Goal: Transaction & Acquisition: Purchase product/service

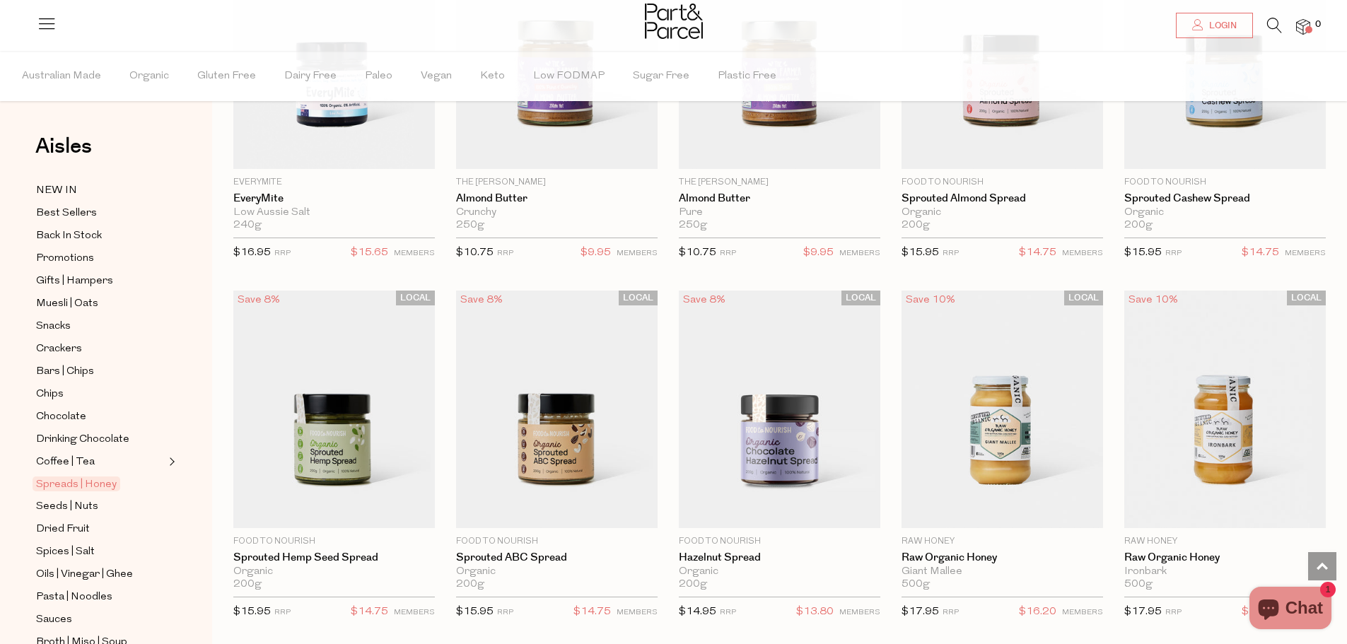
scroll to position [339, 0]
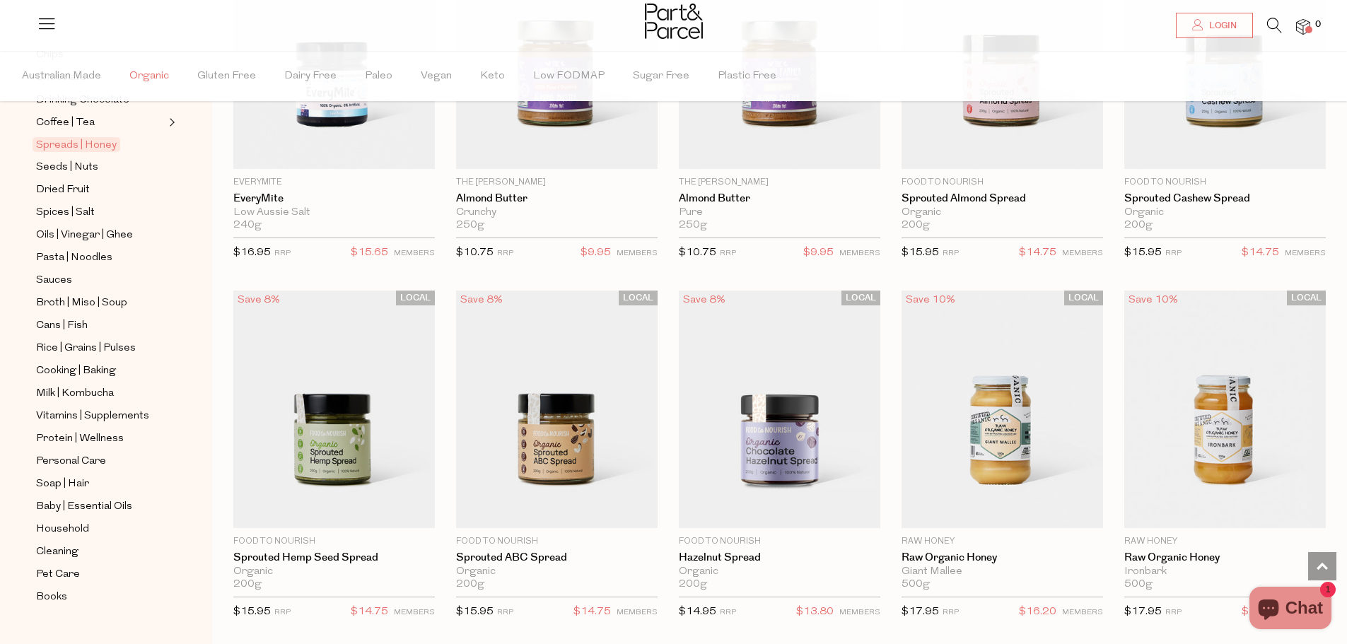
click at [146, 78] on span "Organic" at bounding box center [149, 76] width 40 height 49
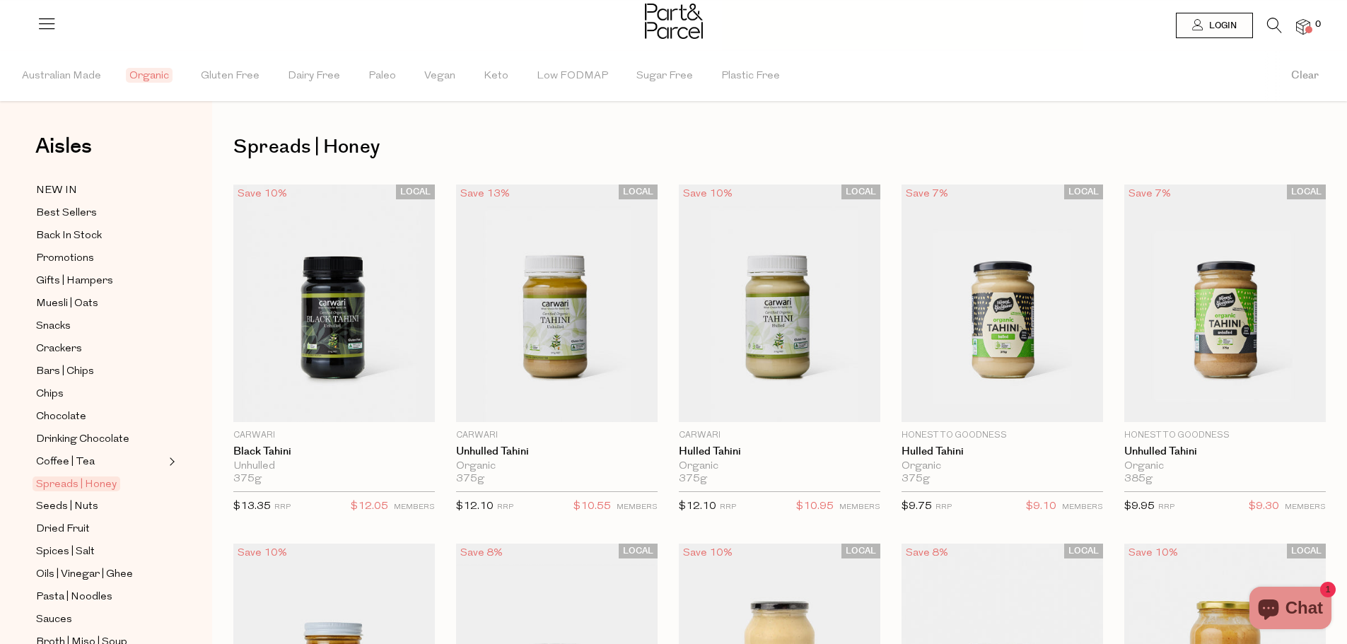
click at [1272, 21] on icon at bounding box center [1274, 26] width 15 height 16
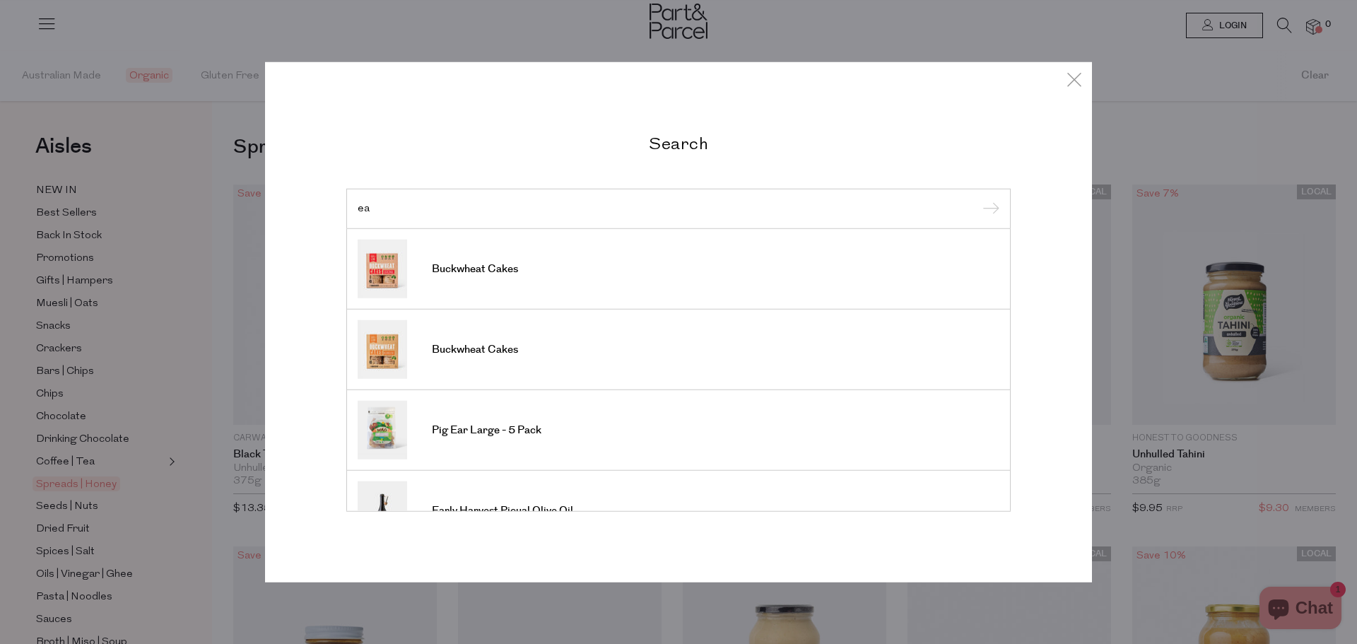
type input "e"
type input "tea"
click at [979, 199] on input "submit" at bounding box center [989, 209] width 21 height 21
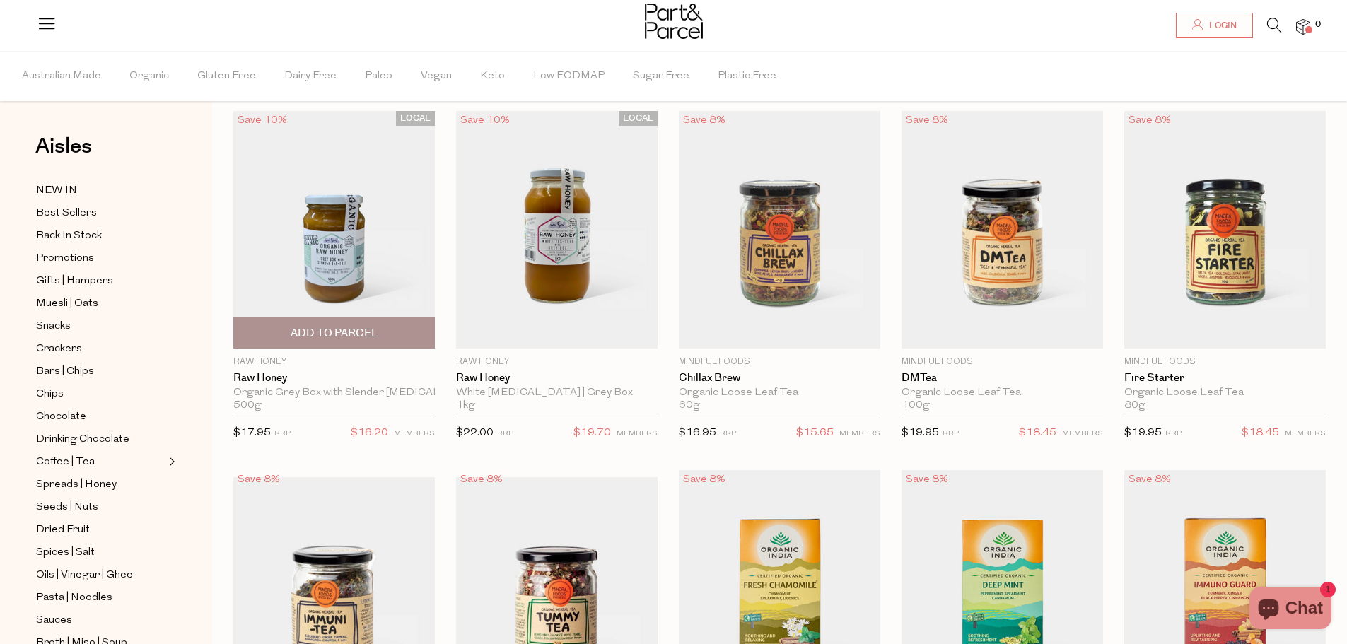
scroll to position [71, 0]
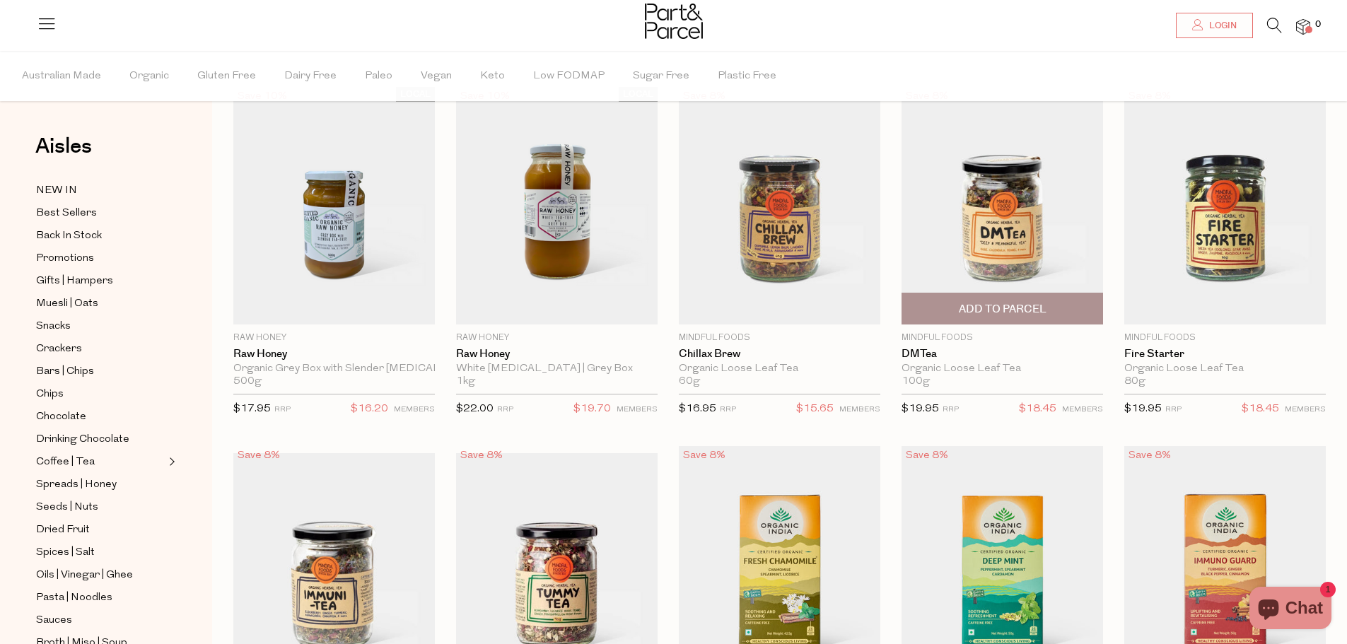
click at [1011, 240] on img at bounding box center [1001, 206] width 201 height 238
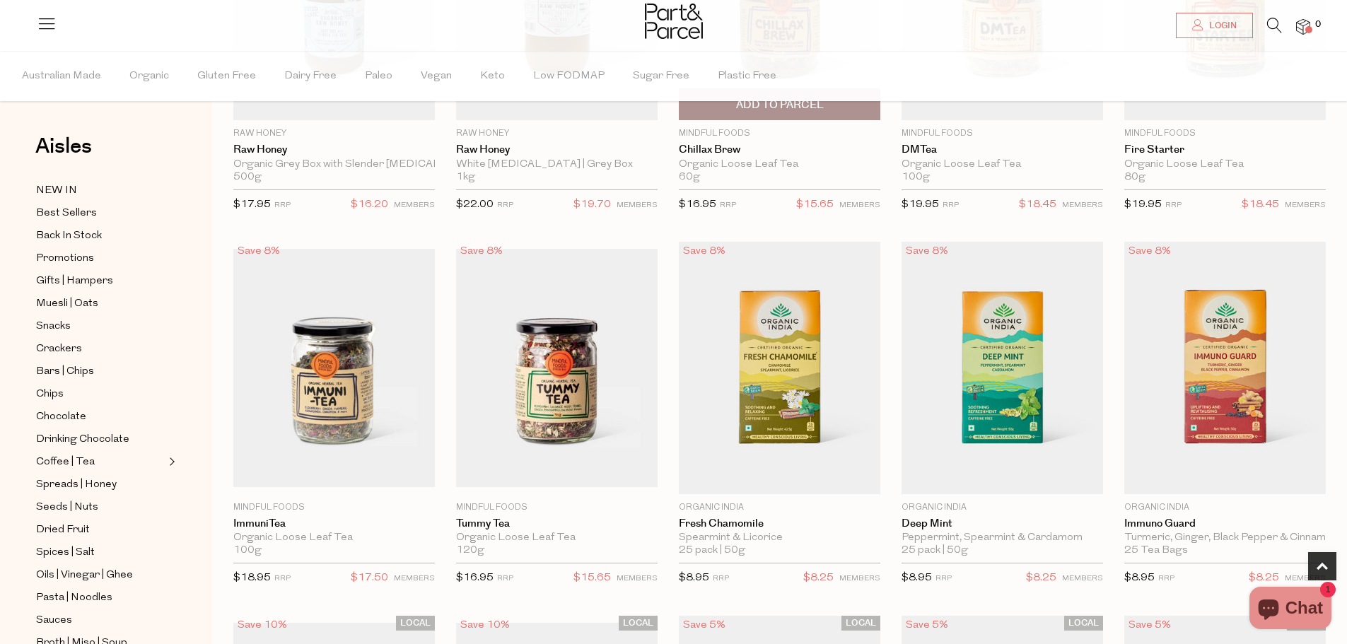
scroll to position [283, 0]
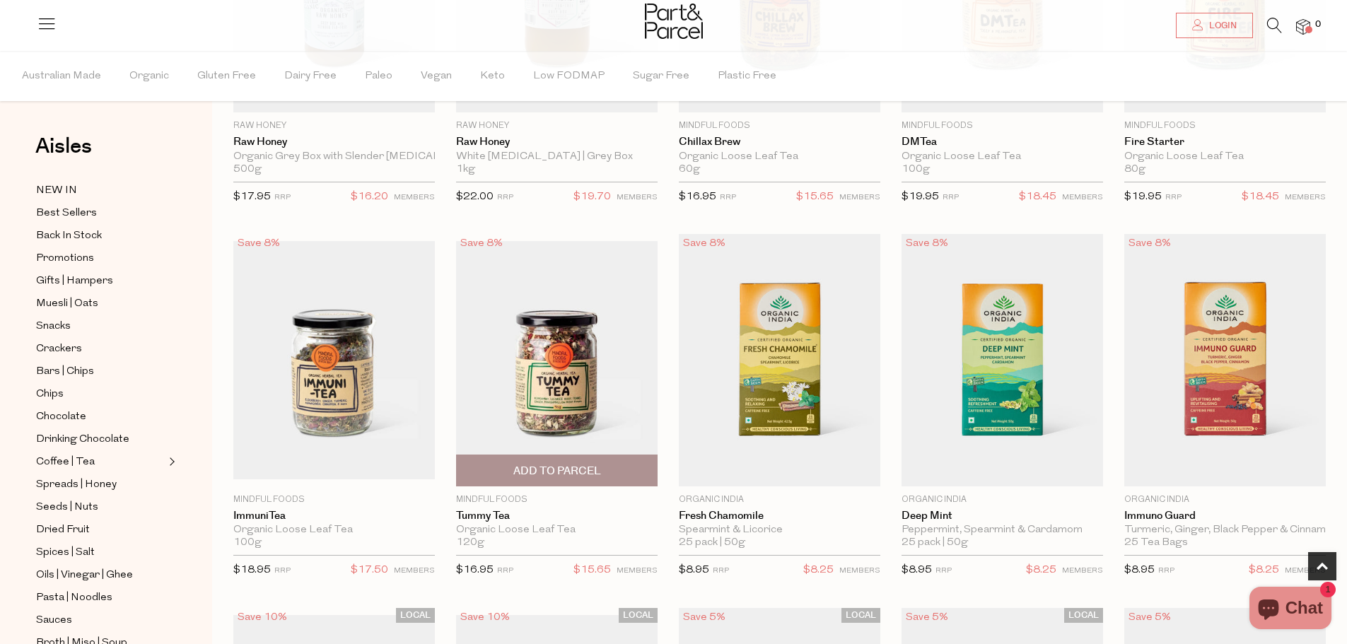
click at [575, 392] on img at bounding box center [556, 360] width 201 height 238
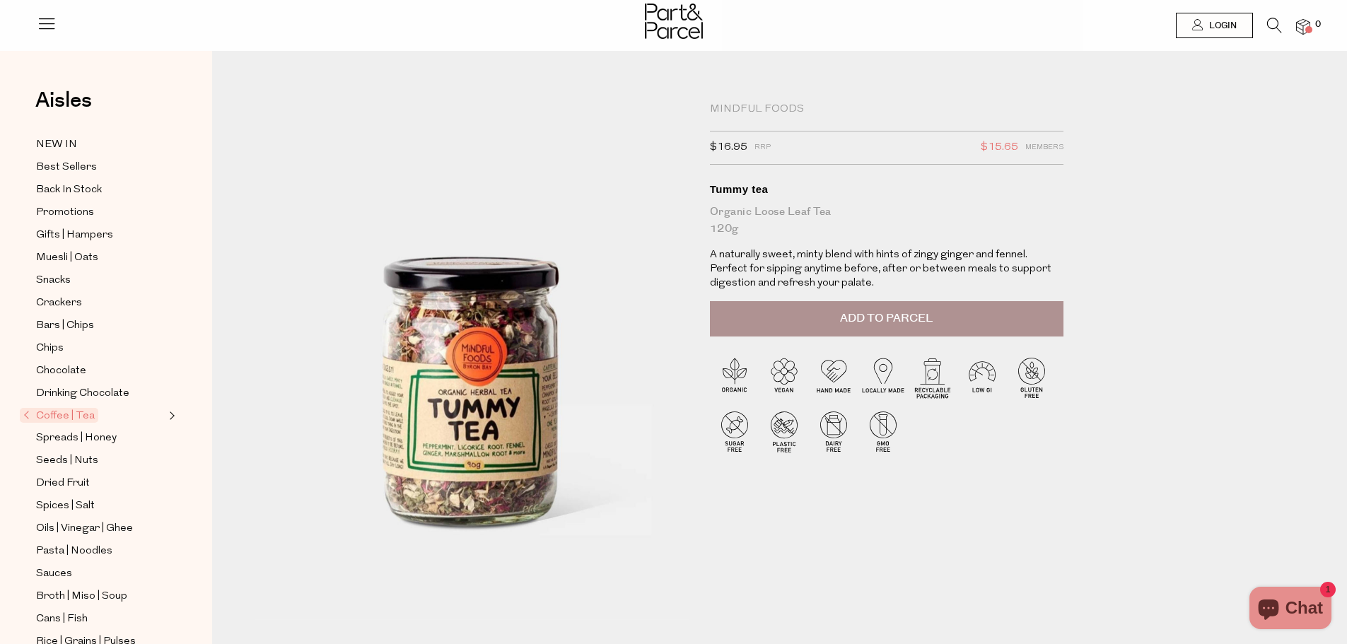
click at [925, 315] on span "Add to Parcel" at bounding box center [886, 318] width 93 height 16
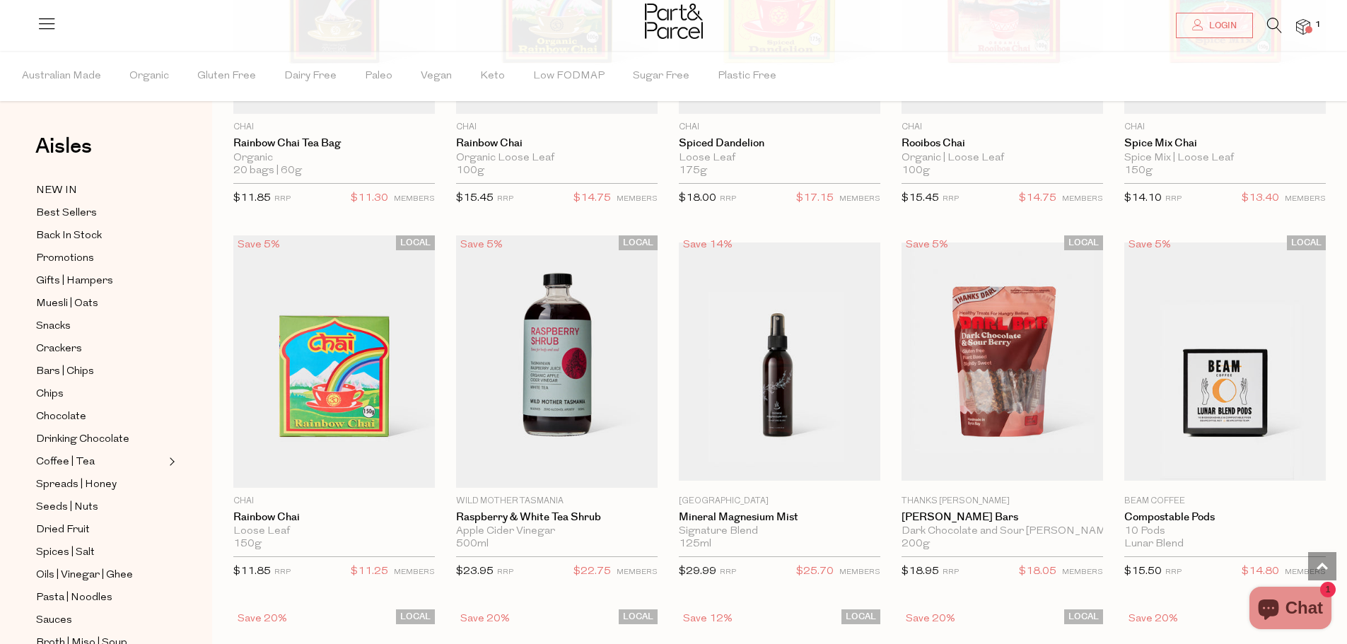
scroll to position [1414, 0]
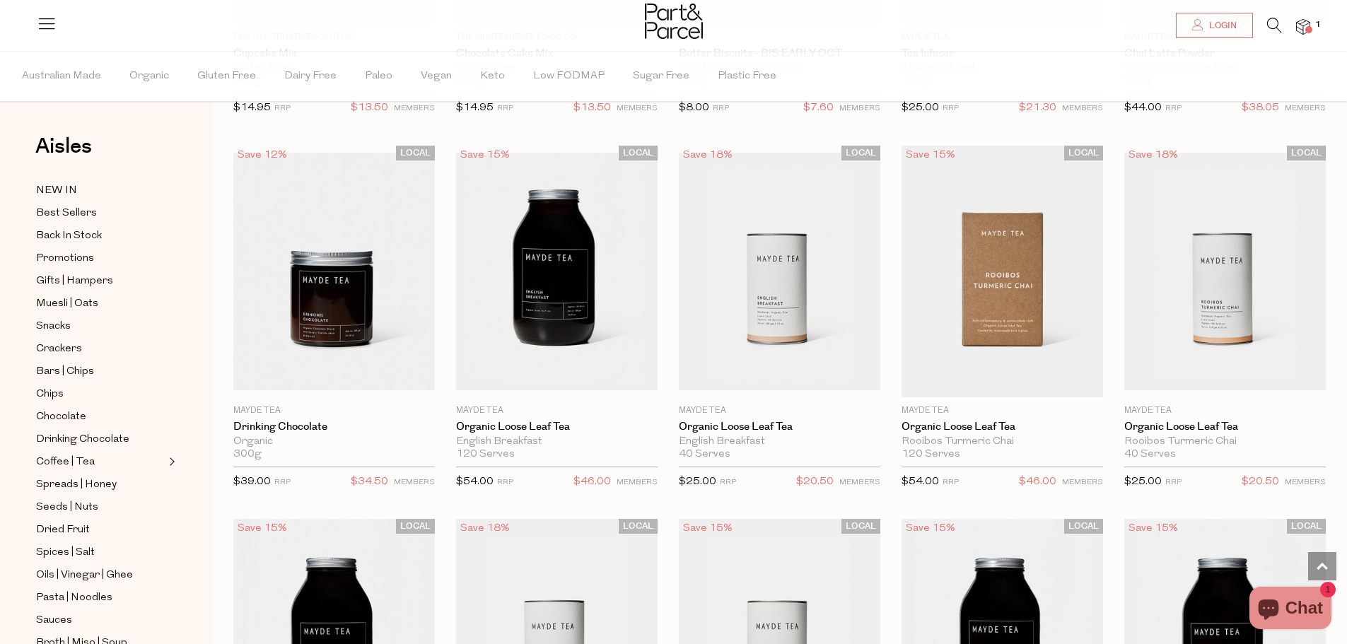
scroll to position [4454, 0]
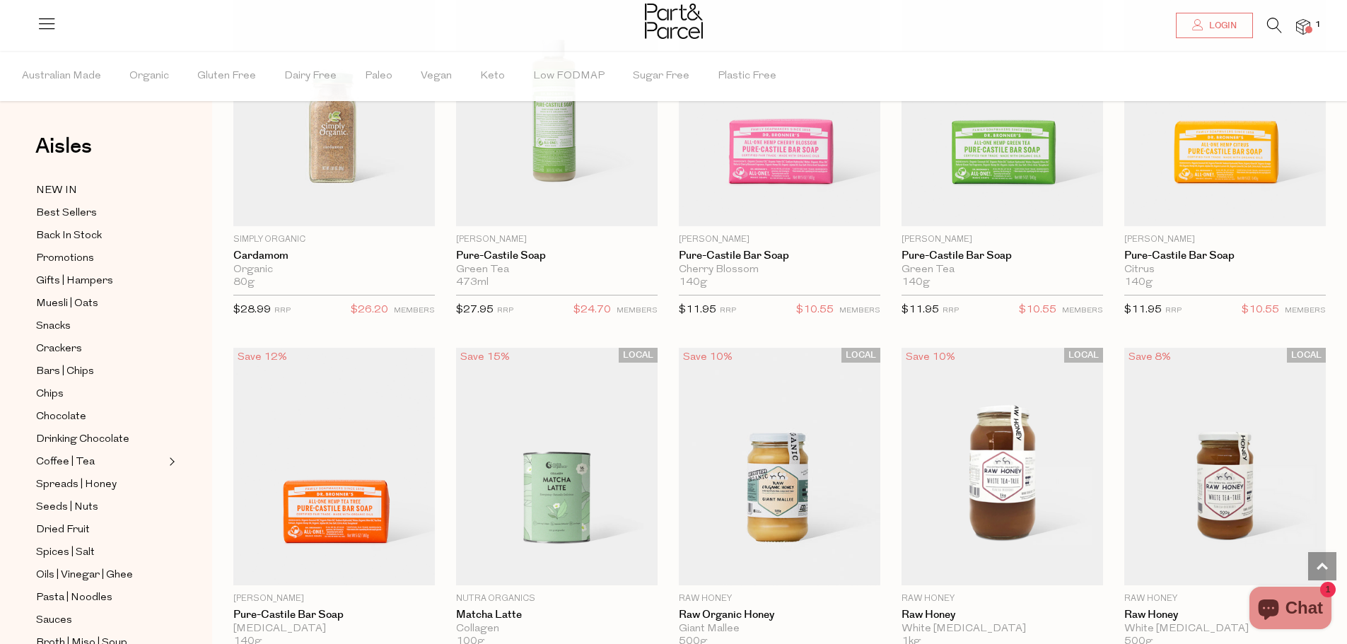
scroll to position [7624, 0]
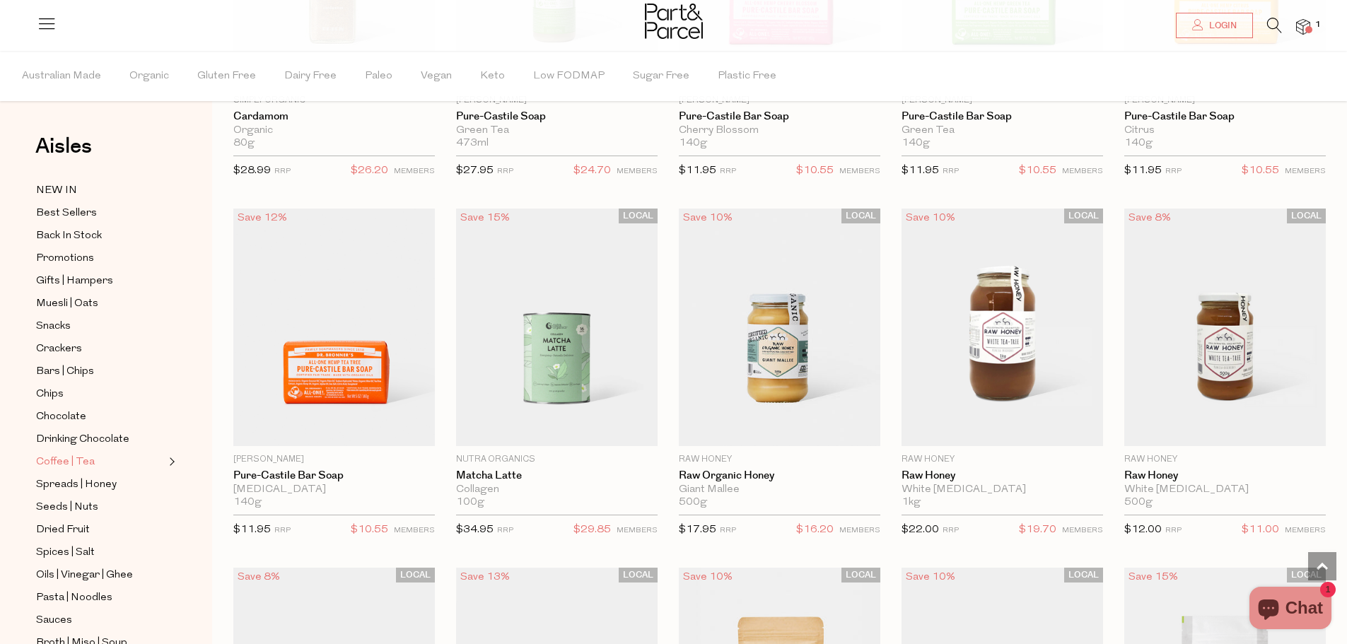
click at [80, 455] on span "Coffee | Tea" at bounding box center [65, 462] width 59 height 17
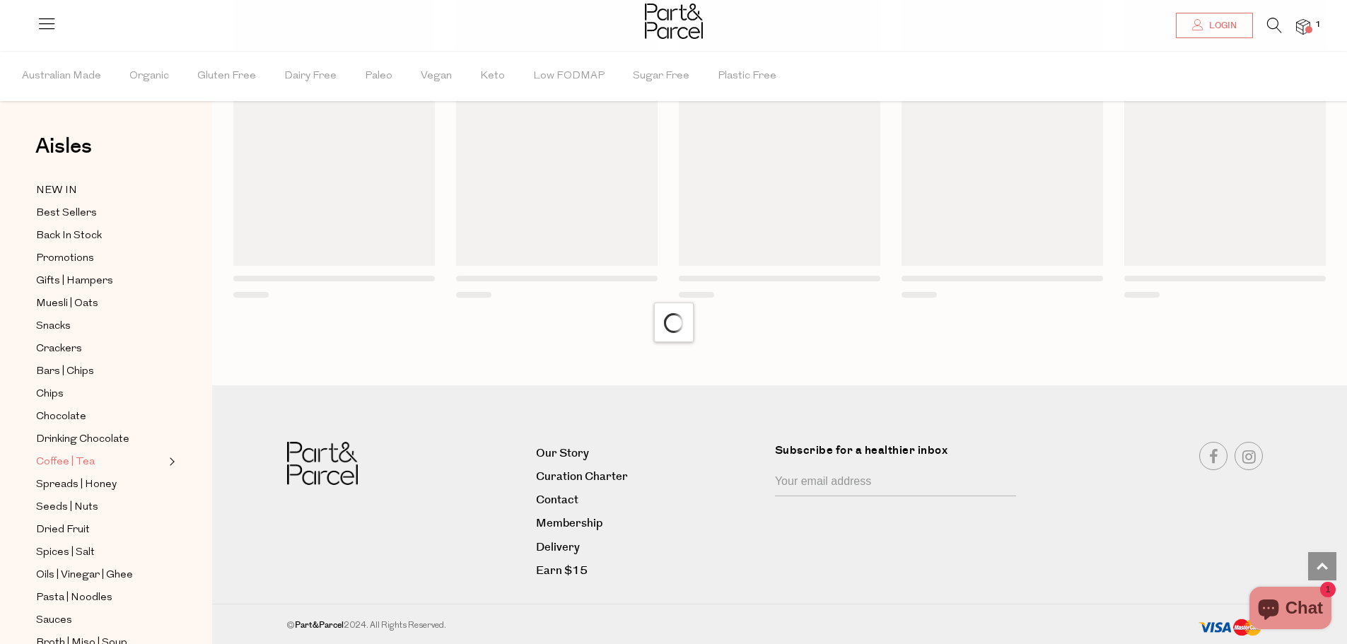
scroll to position [866, 0]
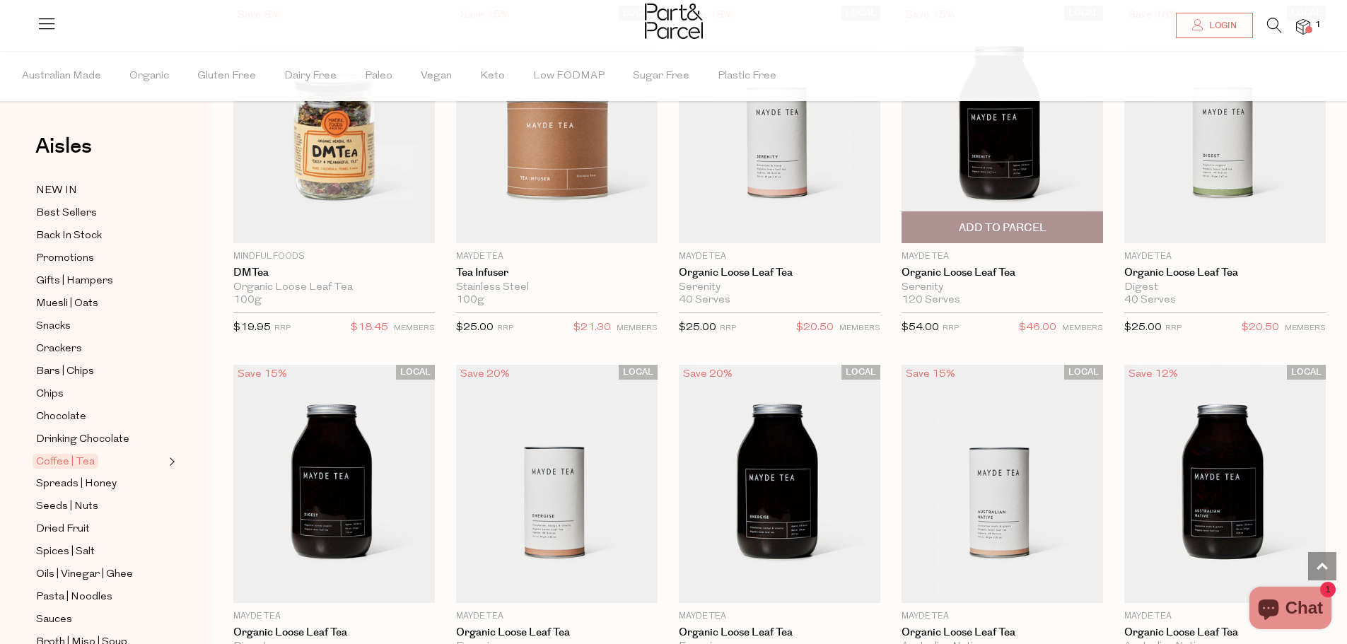
scroll to position [2757, 0]
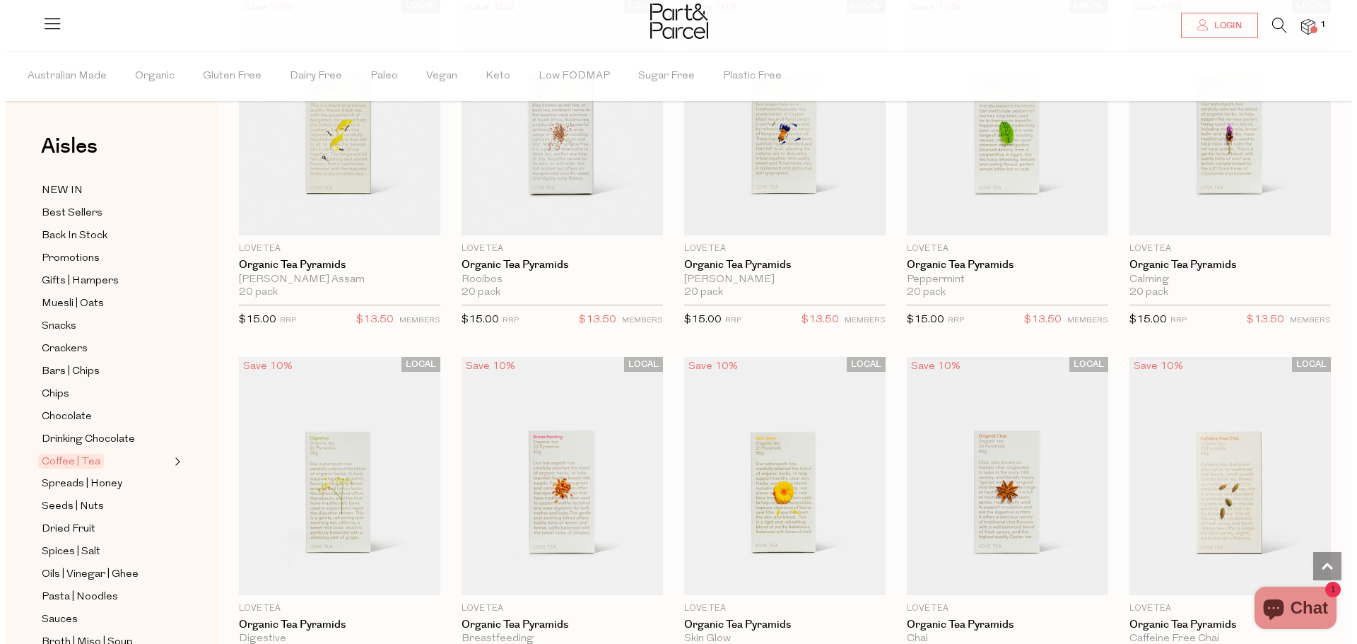
scroll to position [122, 0]
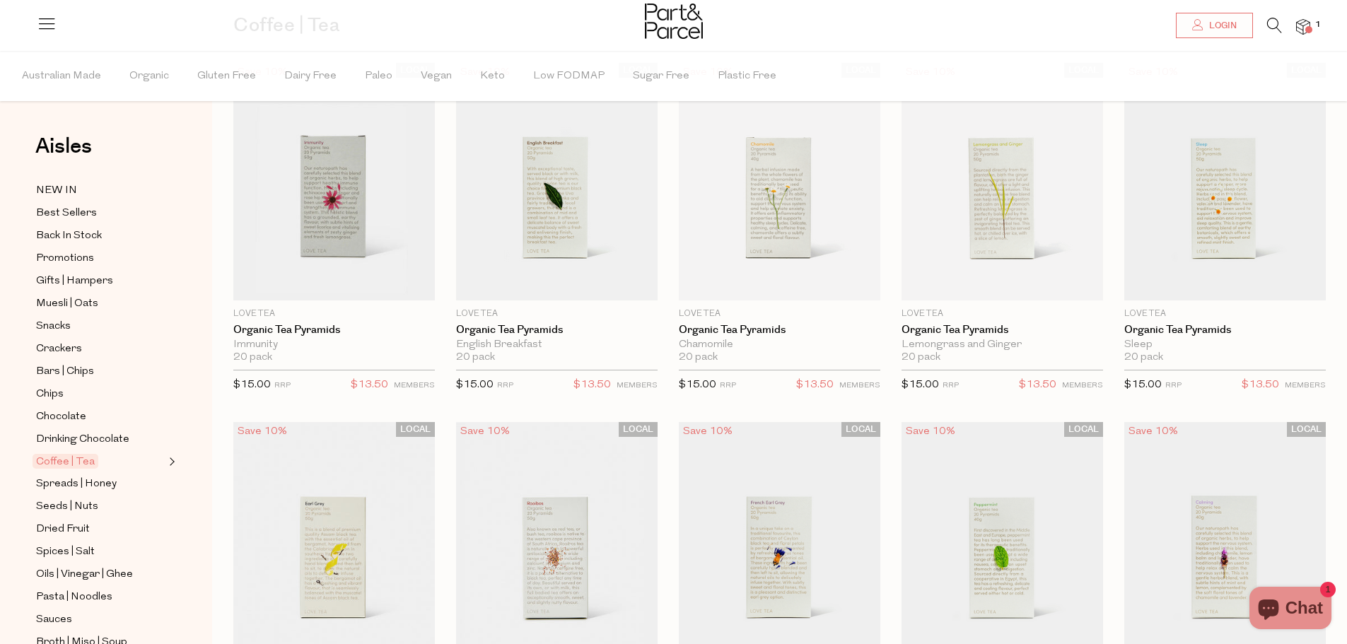
click at [1270, 28] on icon at bounding box center [1274, 26] width 15 height 16
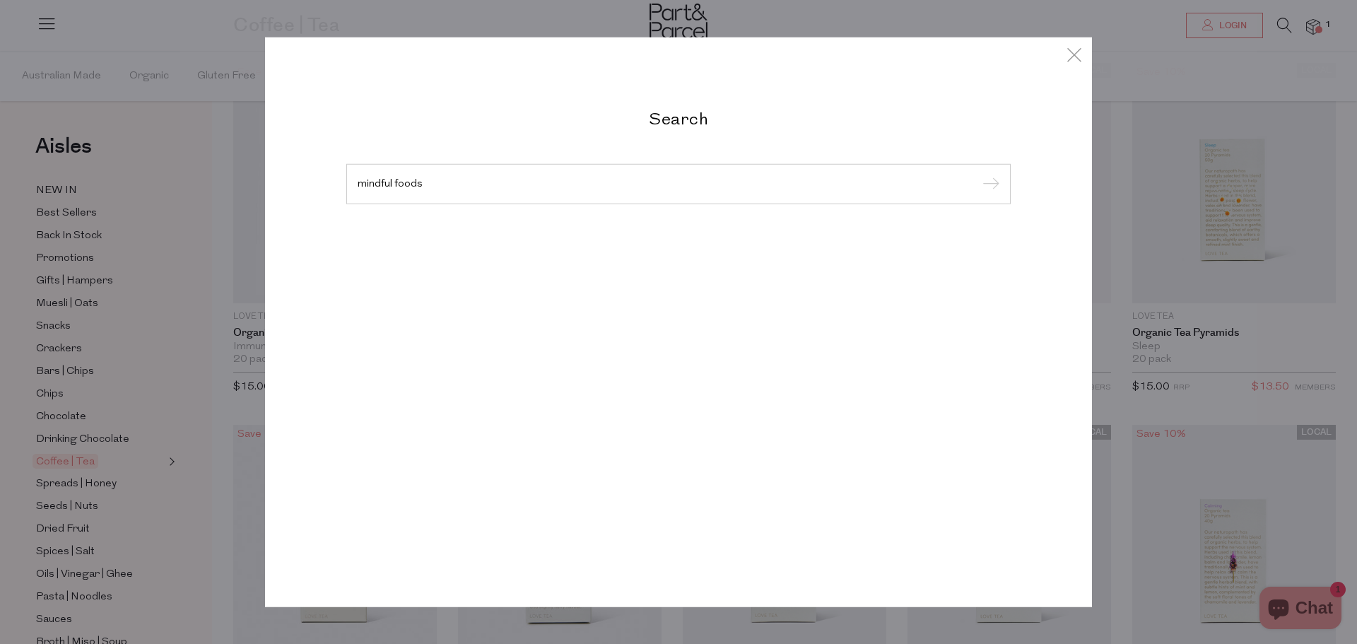
type input "mindful foods"
click at [979, 174] on input "submit" at bounding box center [989, 184] width 21 height 21
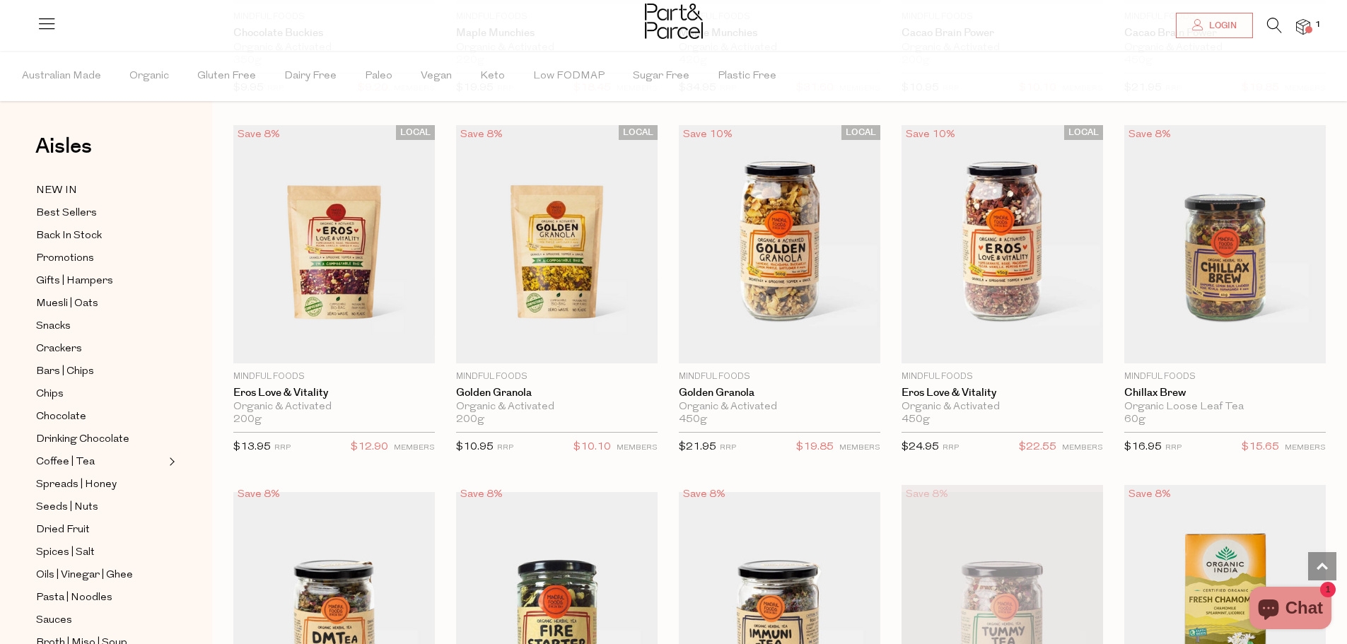
scroll to position [1626, 0]
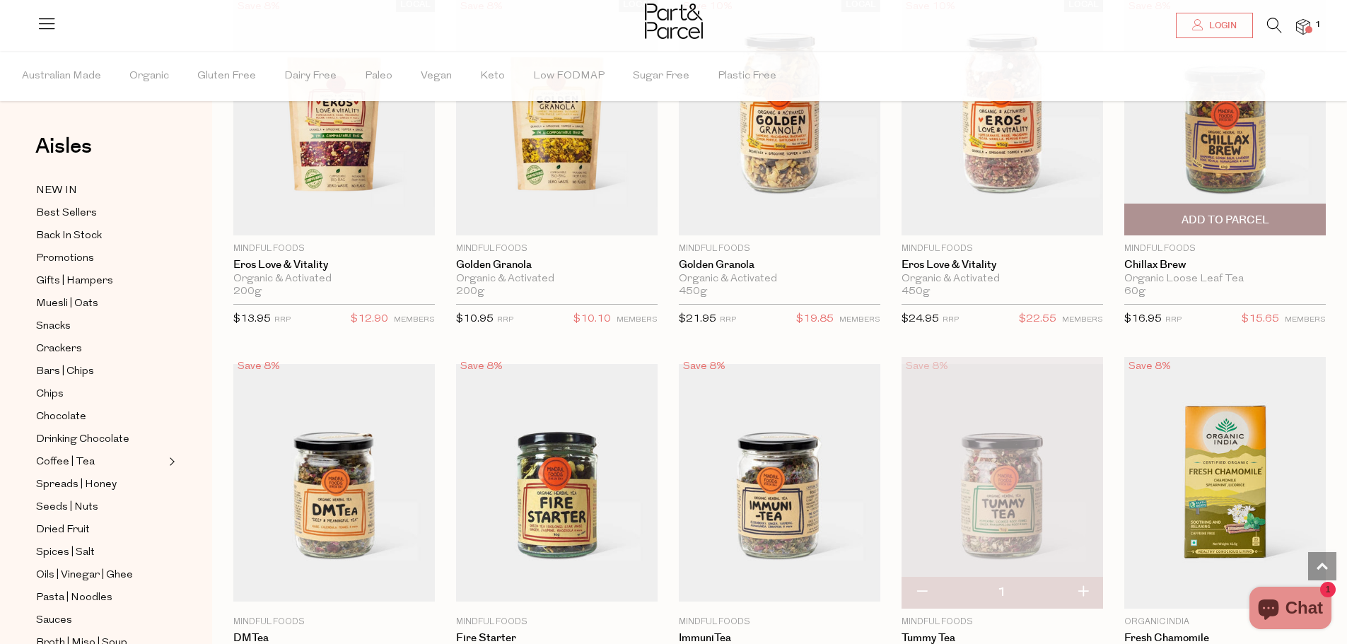
click at [1212, 139] on img at bounding box center [1224, 116] width 201 height 238
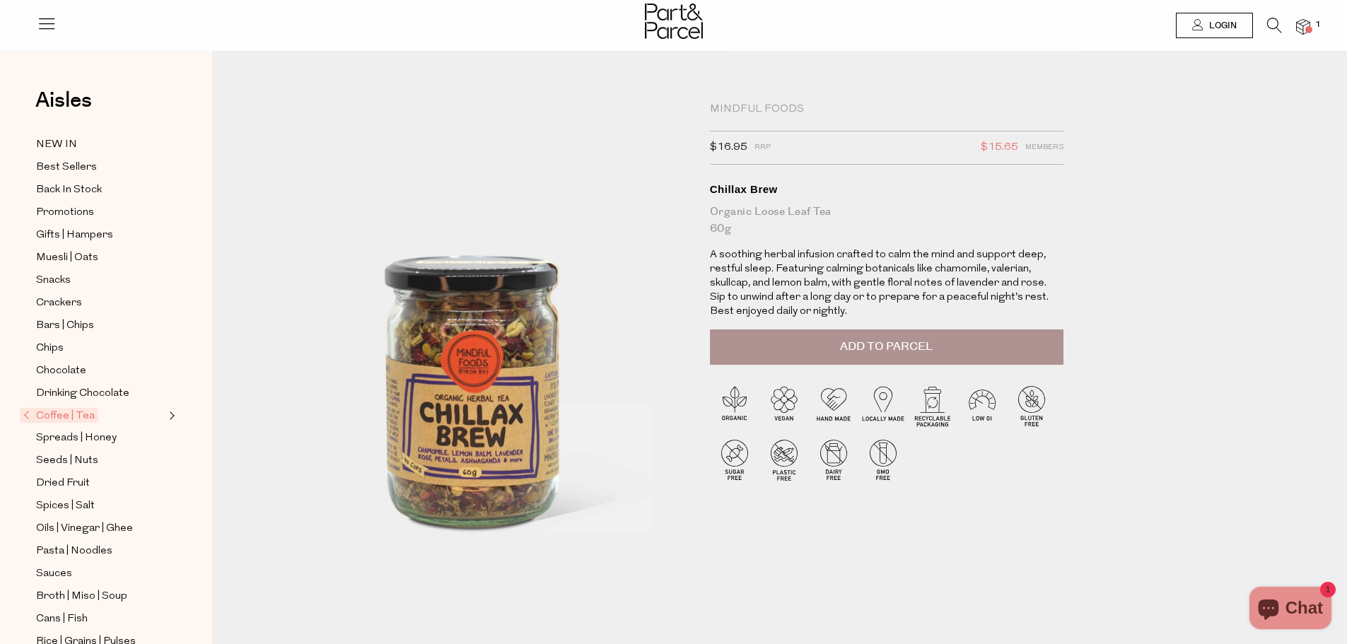
click at [840, 347] on span "Add to Parcel" at bounding box center [886, 347] width 93 height 16
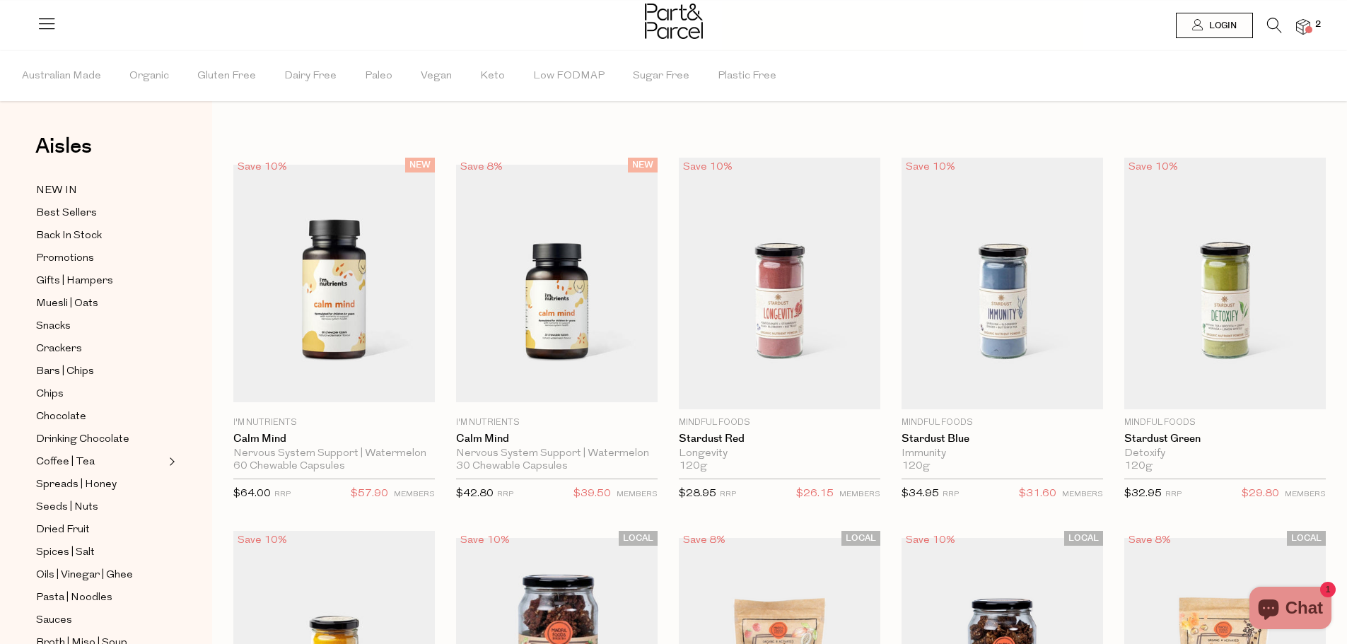
click at [1274, 24] on icon at bounding box center [1274, 26] width 15 height 16
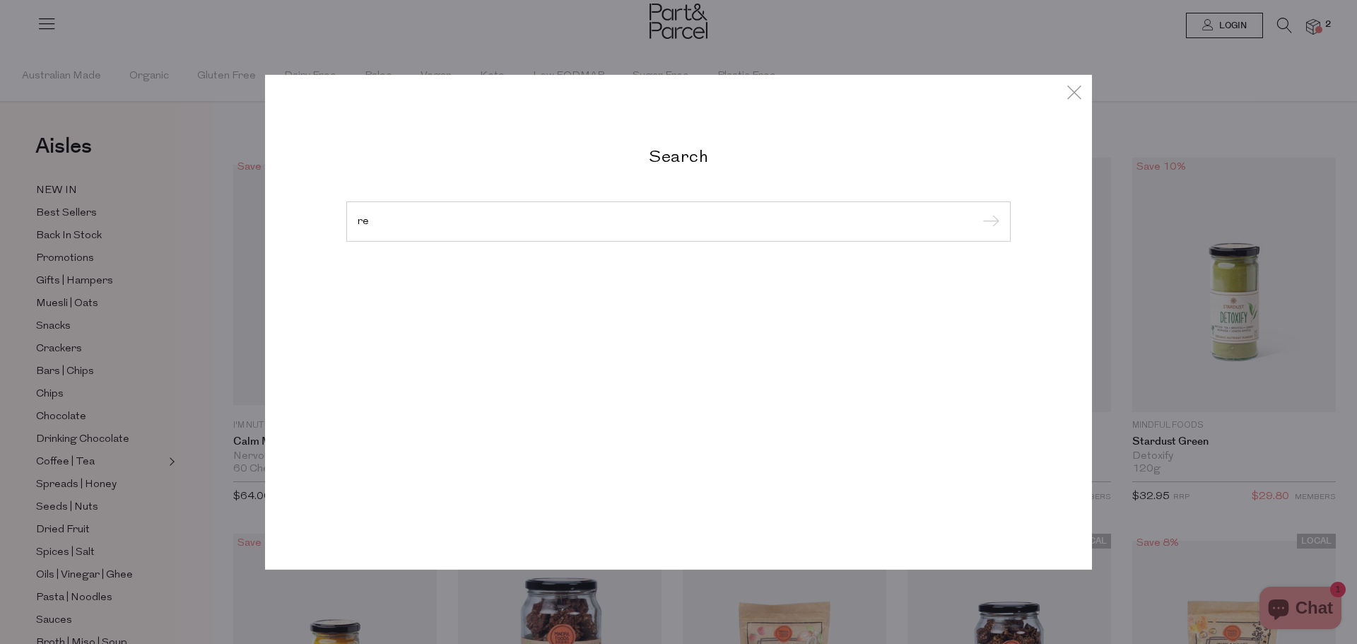
type input "r"
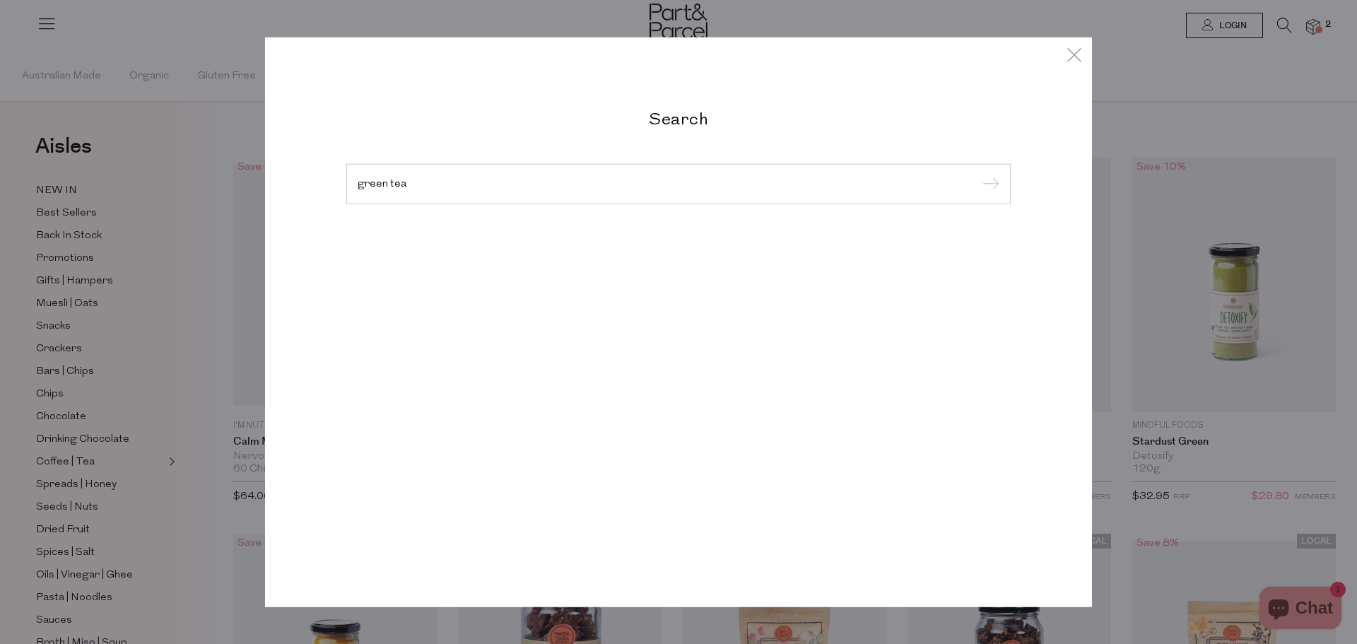
type input "green tea"
click at [979, 174] on input "submit" at bounding box center [989, 184] width 21 height 21
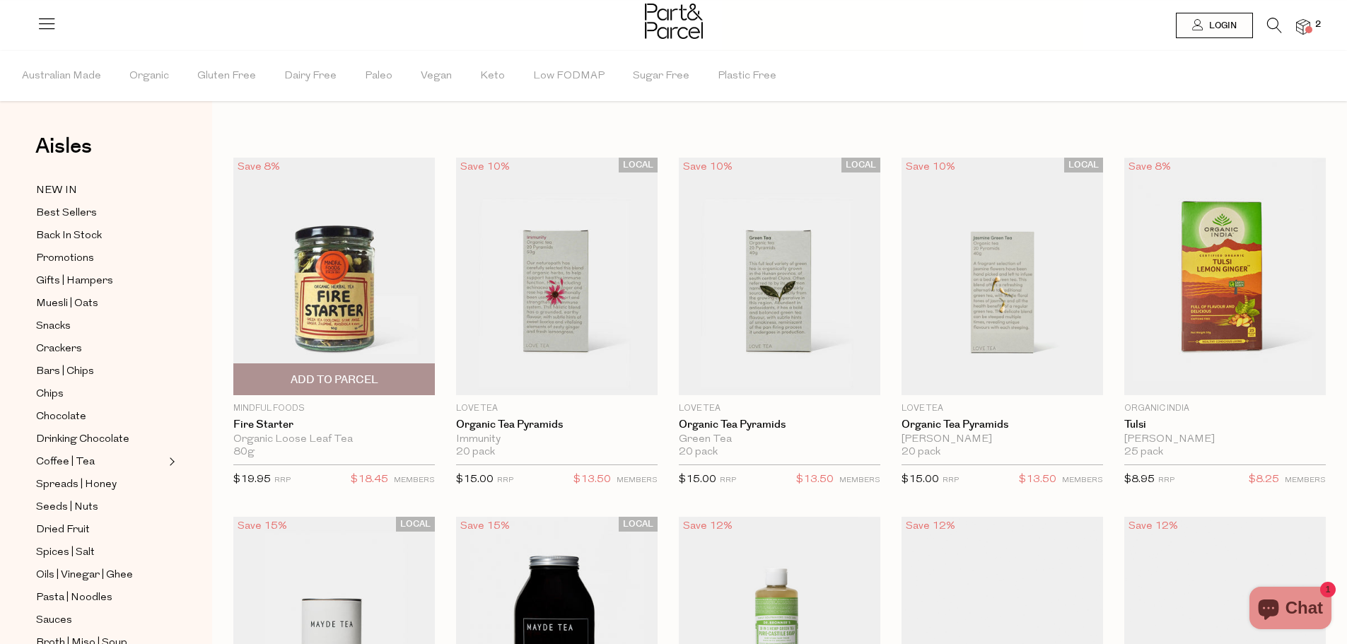
click at [375, 320] on img at bounding box center [333, 277] width 201 height 238
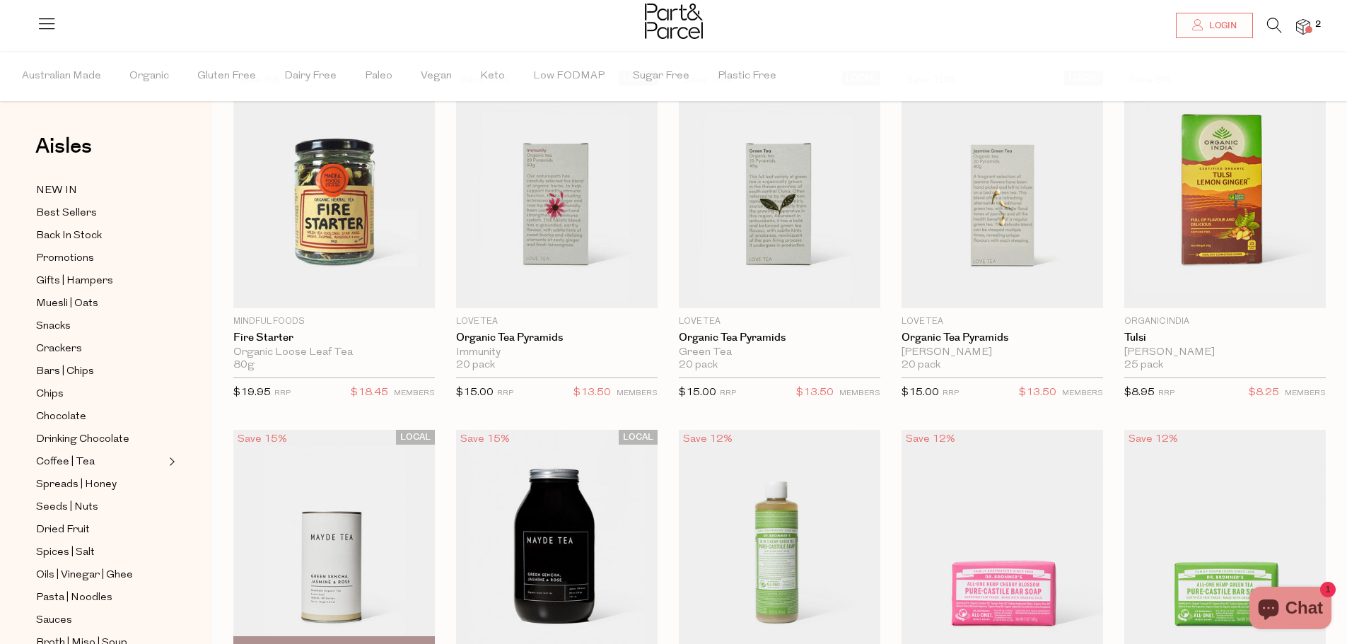
scroll to position [71, 0]
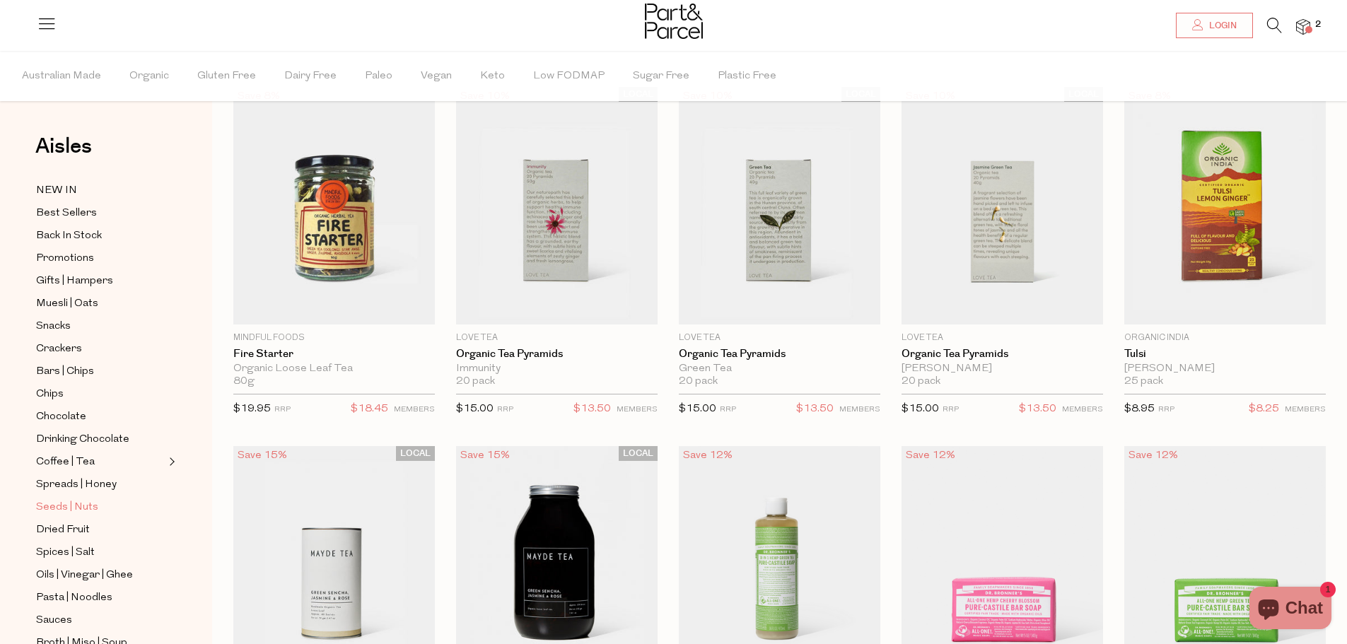
click at [84, 499] on span "Seeds | Nuts" at bounding box center [67, 507] width 62 height 17
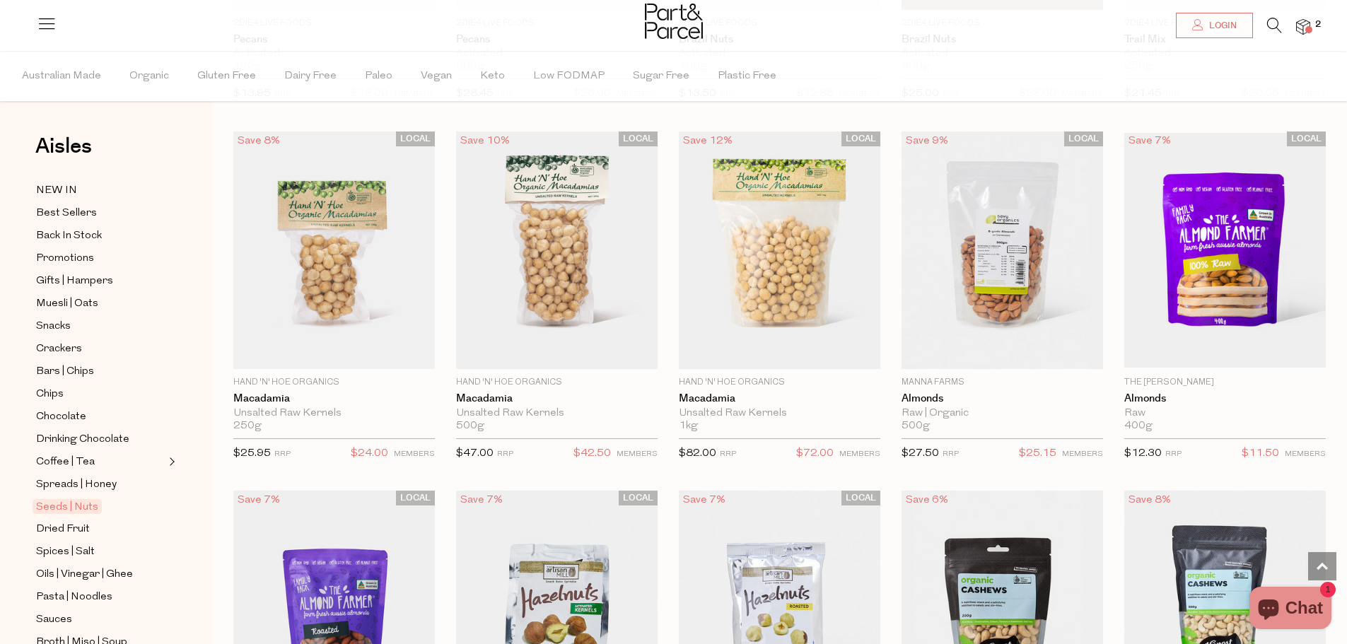
scroll to position [778, 0]
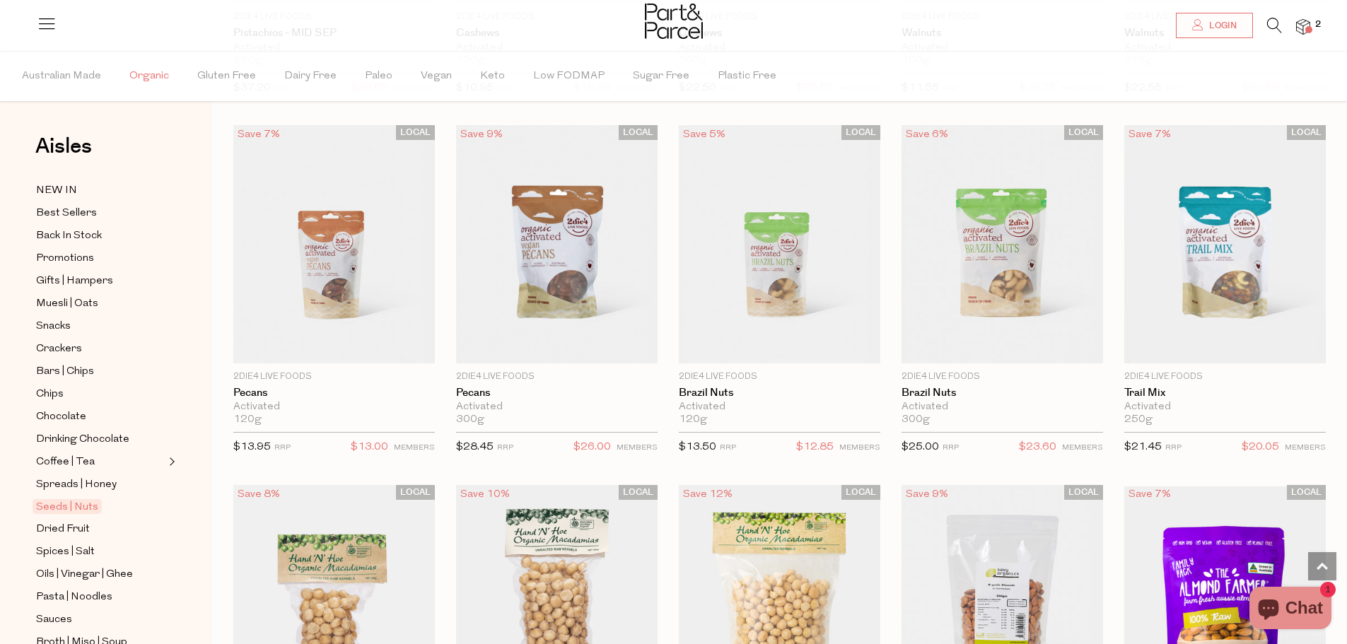
click at [155, 76] on span "Organic" at bounding box center [149, 76] width 40 height 49
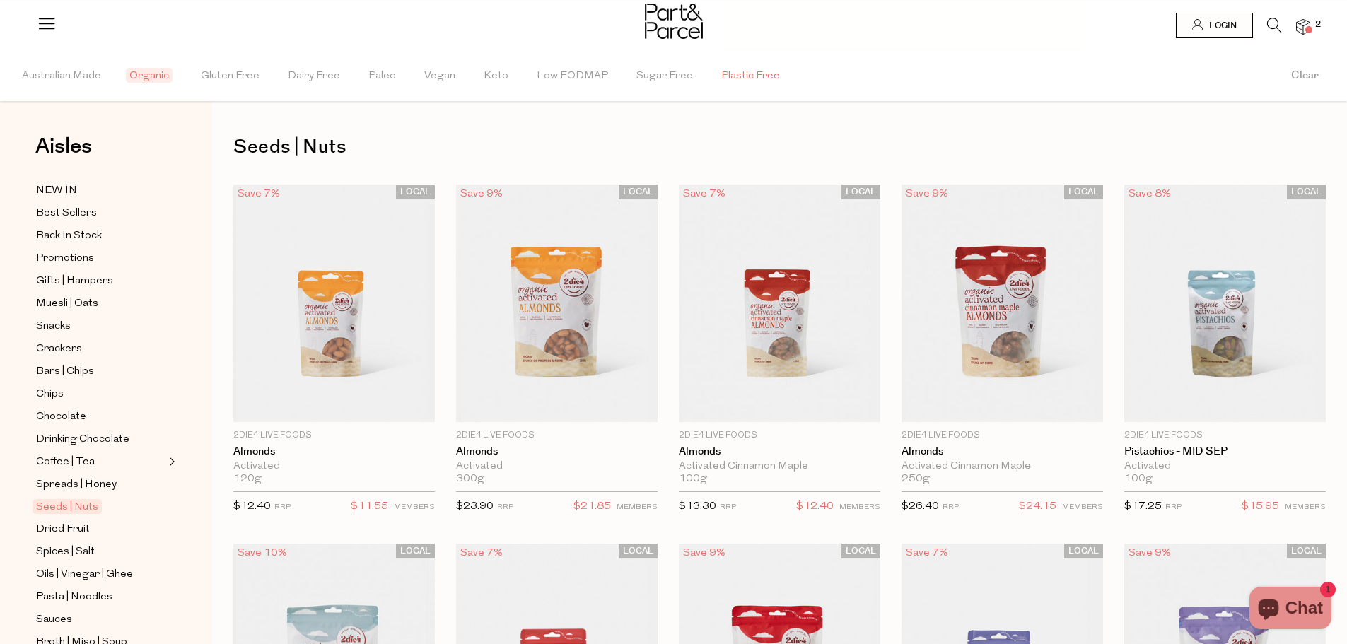
click at [746, 75] on span "Plastic Free" at bounding box center [750, 76] width 59 height 49
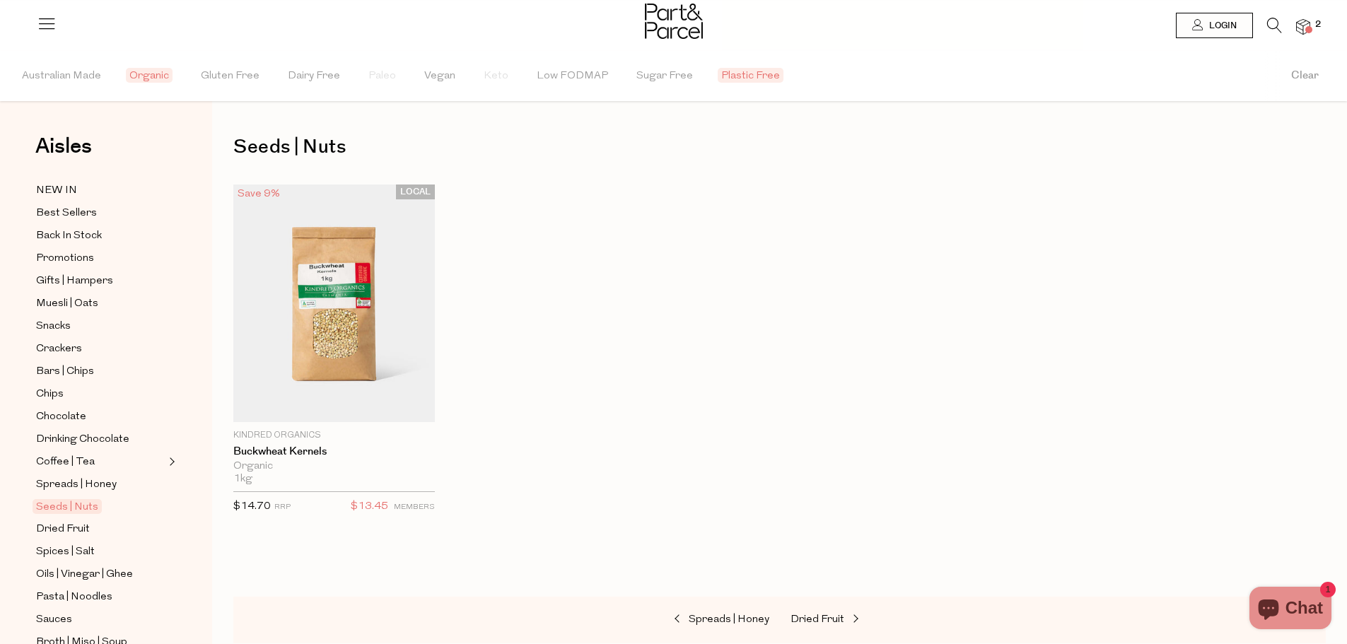
click at [747, 78] on span "Plastic Free" at bounding box center [751, 75] width 66 height 15
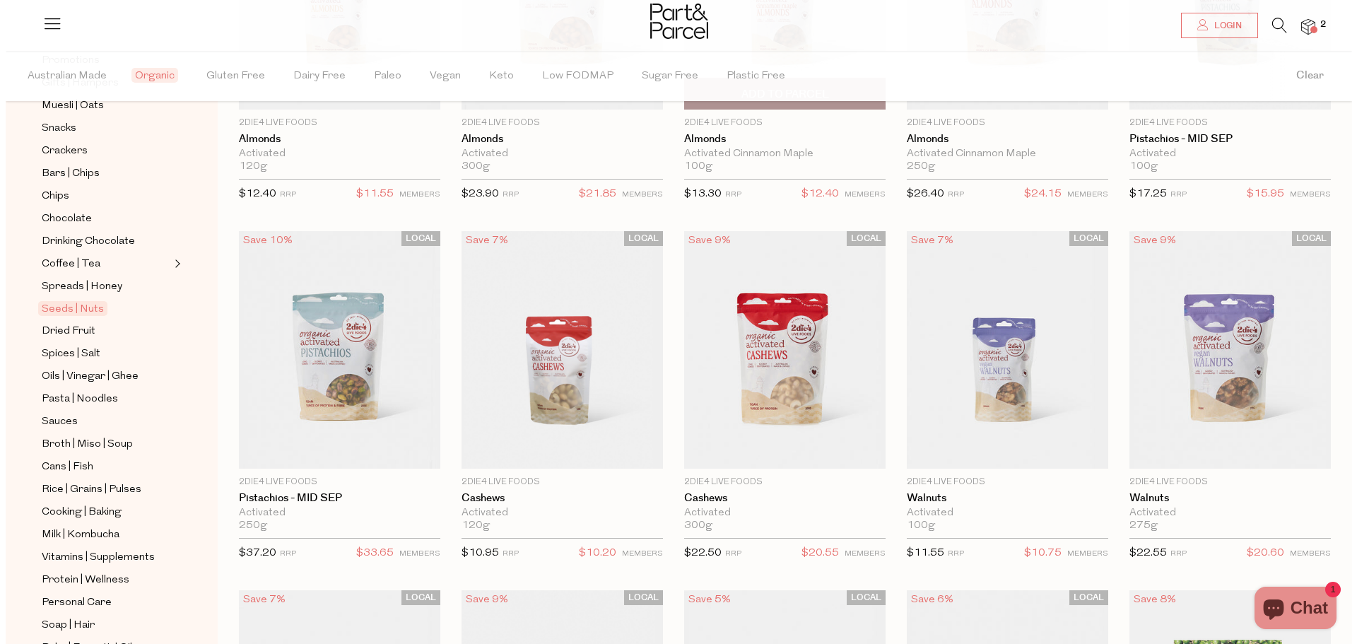
scroll to position [141, 0]
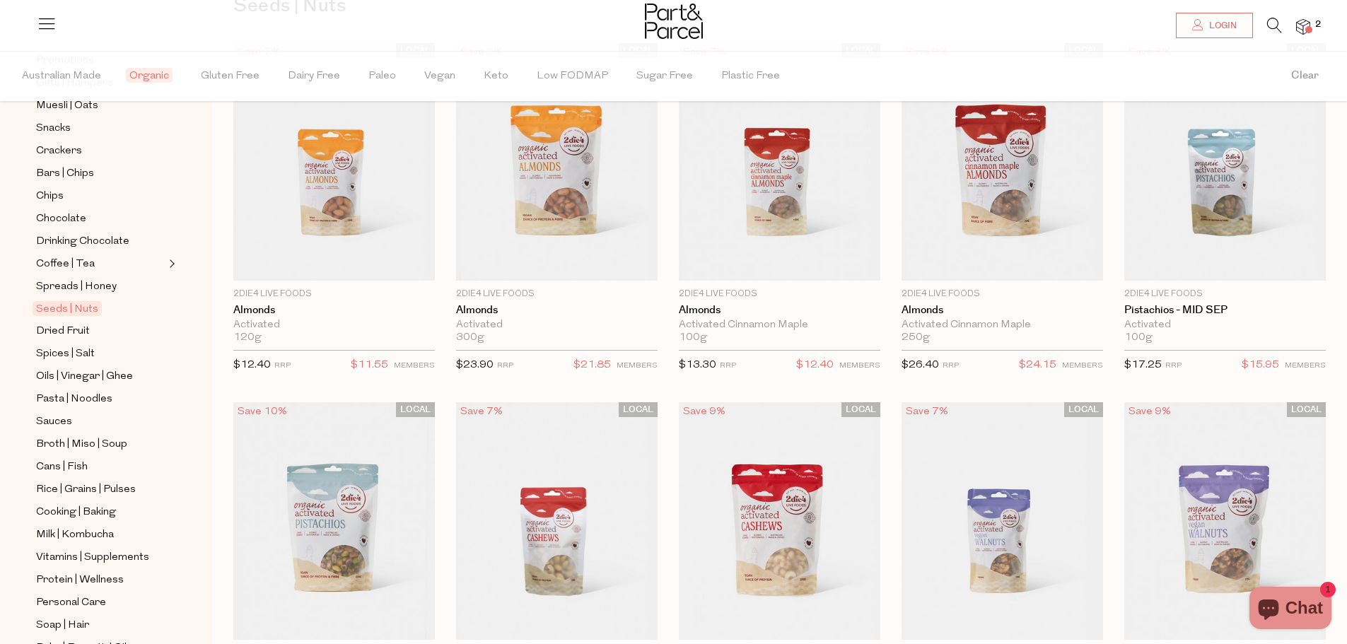
click at [1267, 23] on icon at bounding box center [1274, 26] width 15 height 16
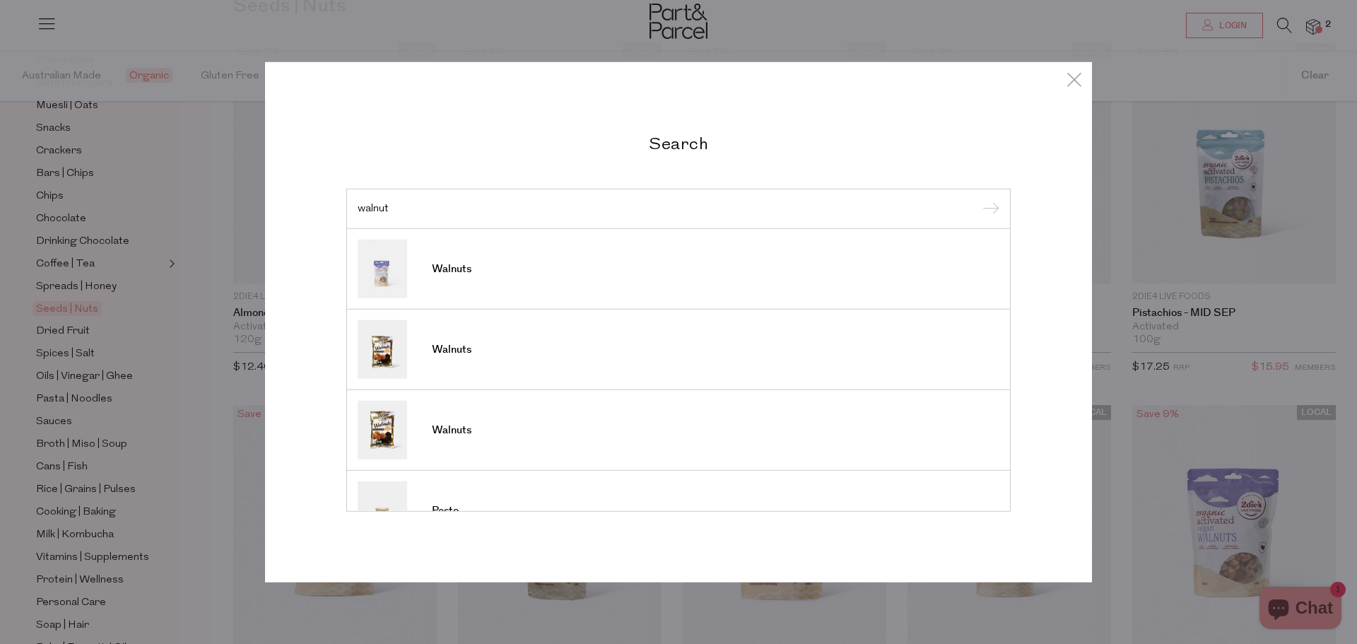
type input "walnut"
click at [979, 199] on input "submit" at bounding box center [989, 209] width 21 height 21
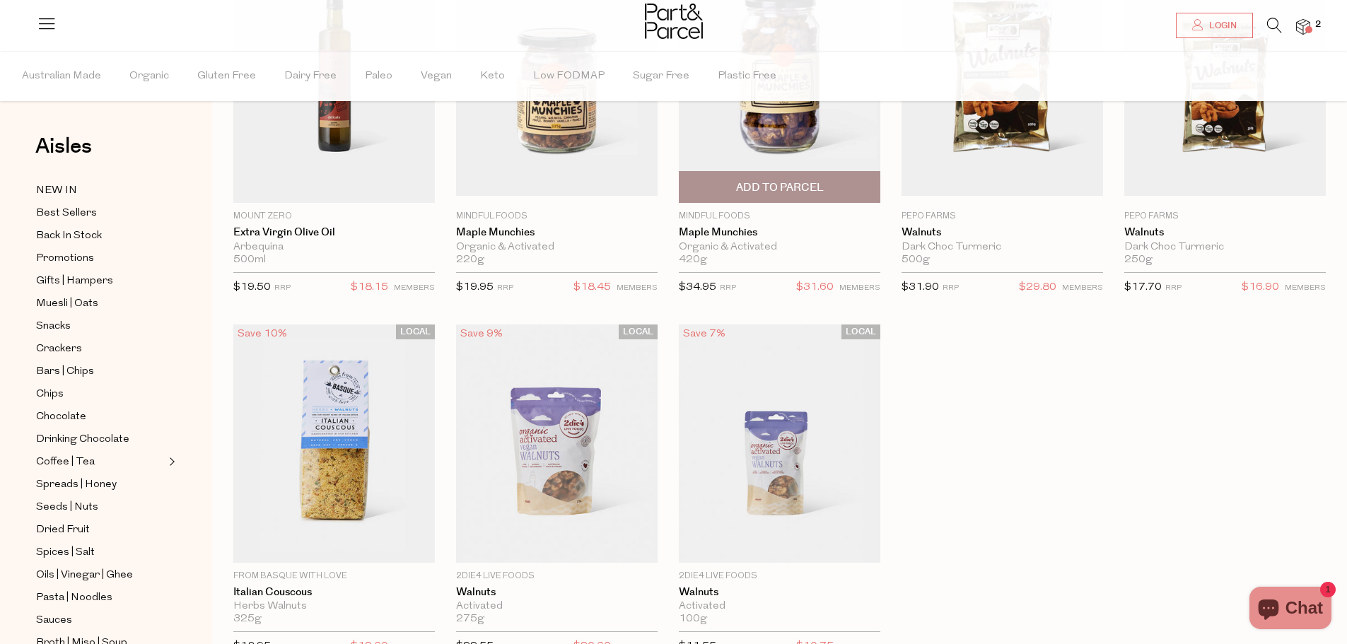
scroll to position [354, 0]
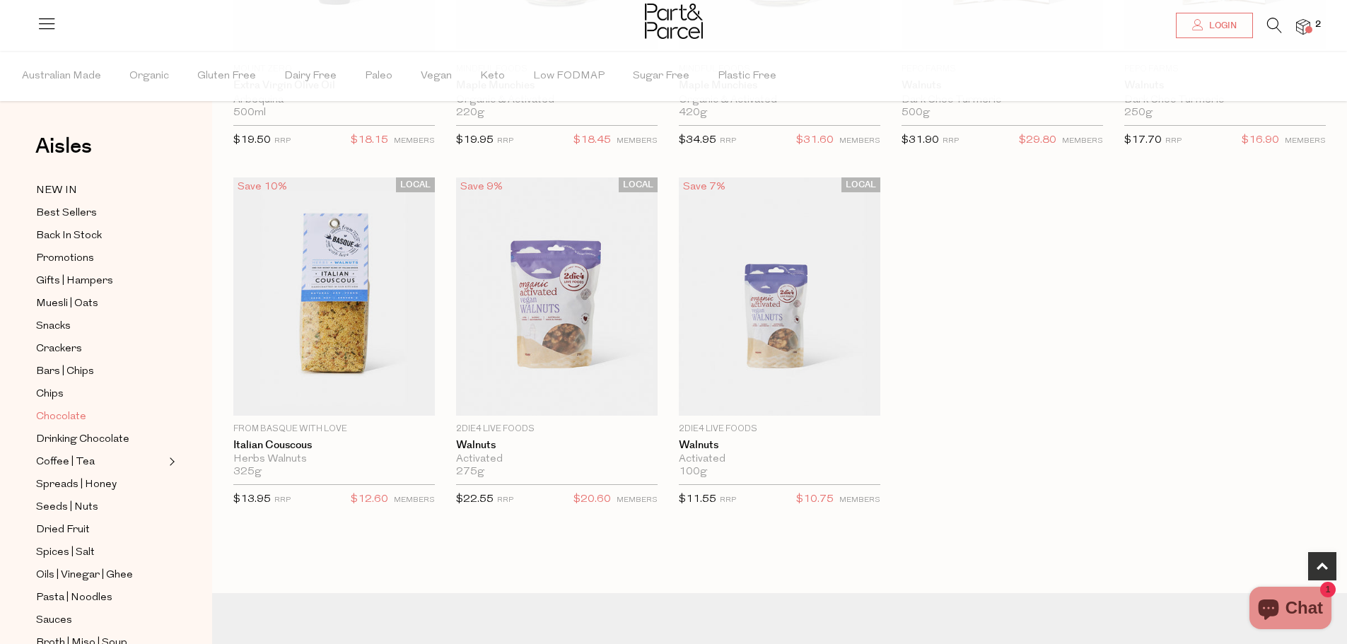
click at [39, 416] on span "Chocolate" at bounding box center [61, 417] width 50 height 17
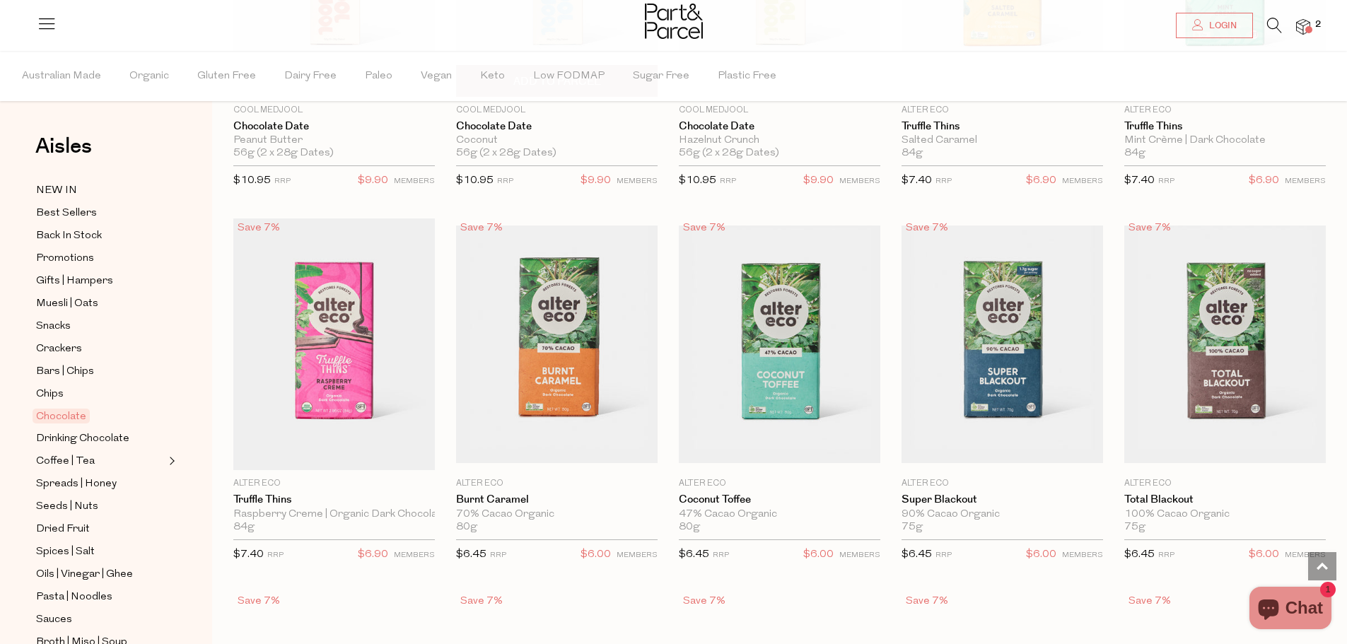
scroll to position [1061, 0]
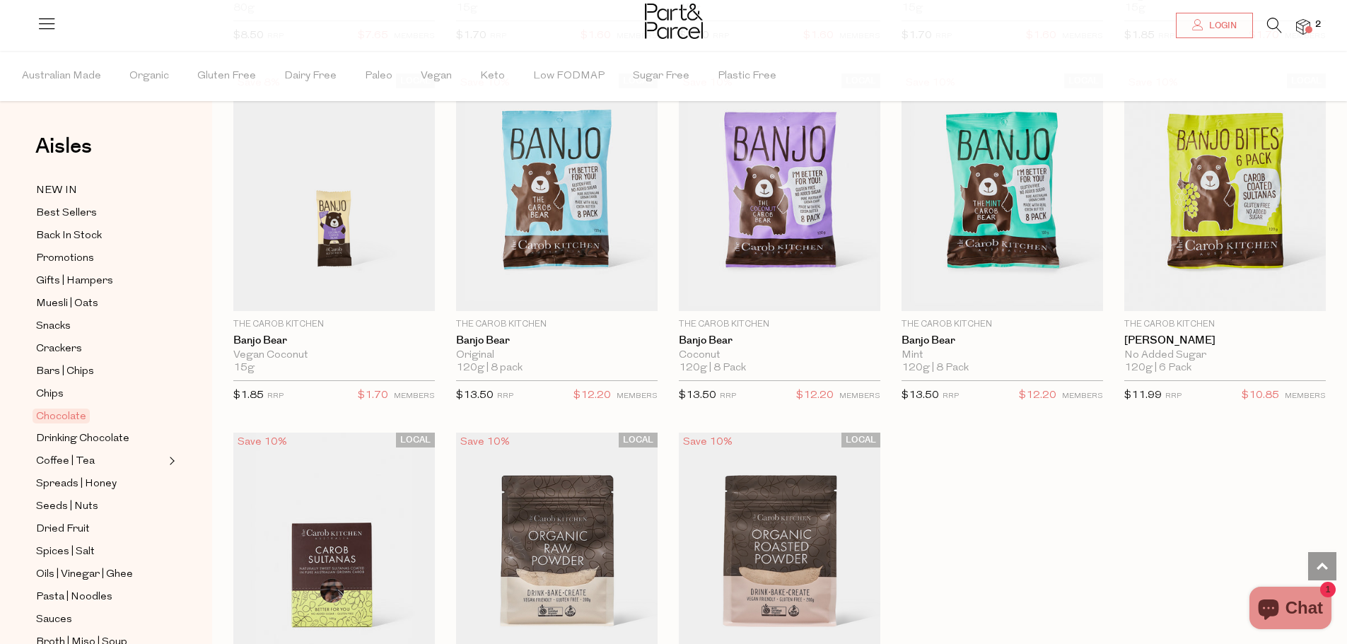
scroll to position [4101, 0]
